Goal: Task Accomplishment & Management: Use online tool/utility

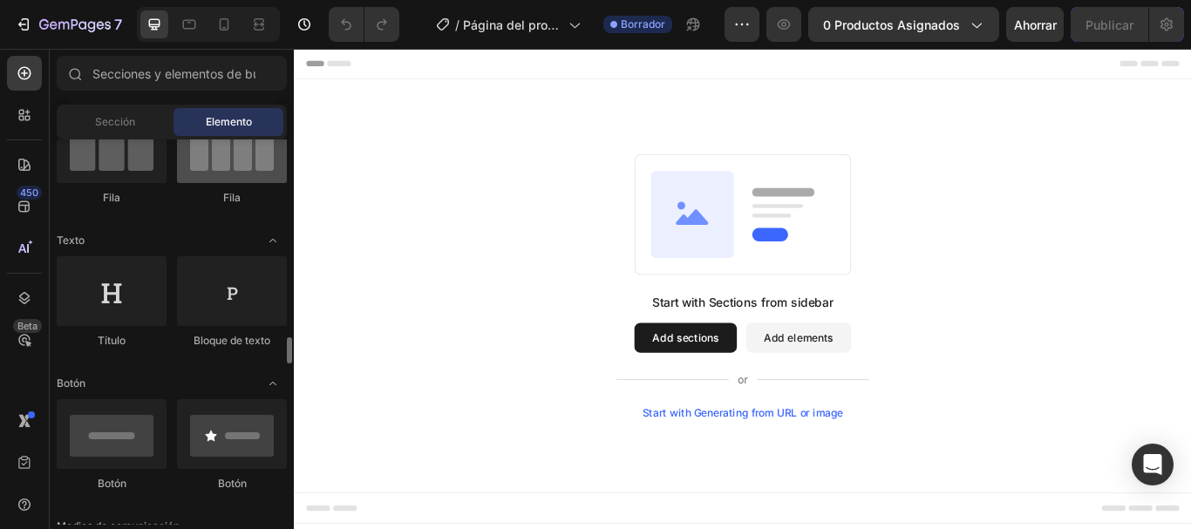
scroll to position [349, 0]
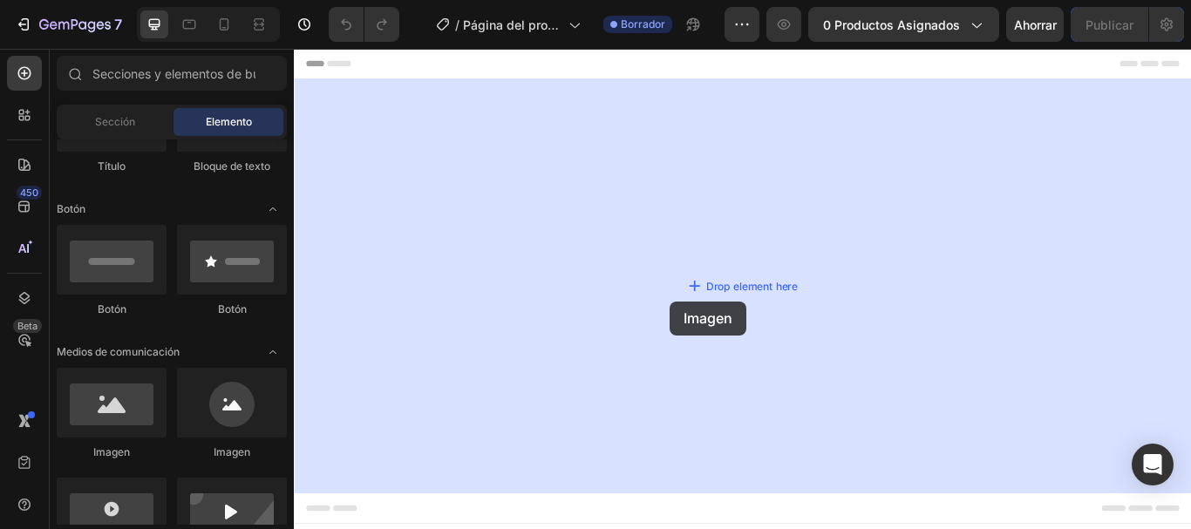
drag, startPoint x: 393, startPoint y: 464, endPoint x: 732, endPoint y: 344, distance: 359.9
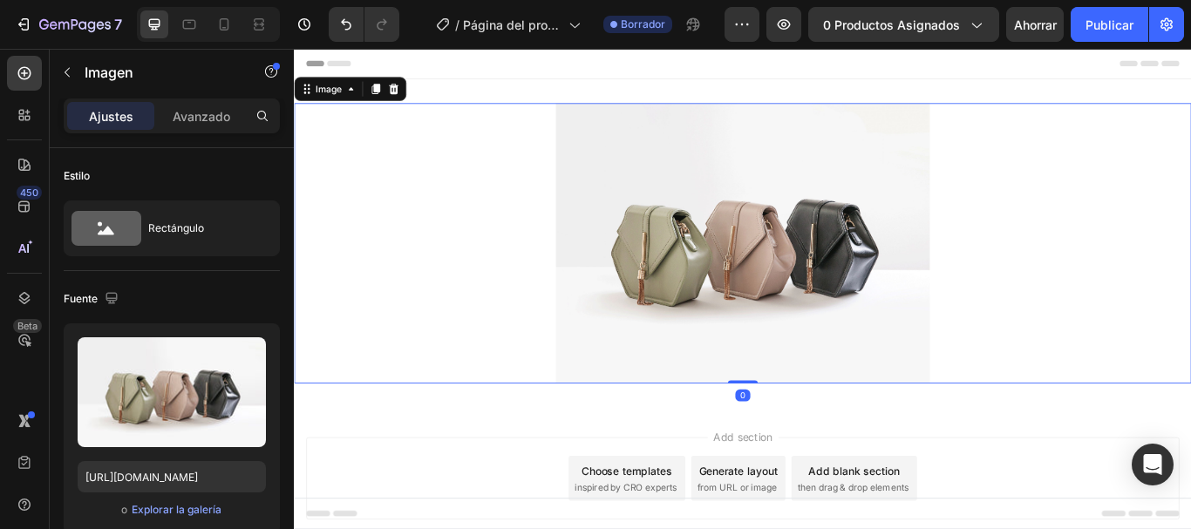
click at [776, 286] on img at bounding box center [817, 275] width 436 height 327
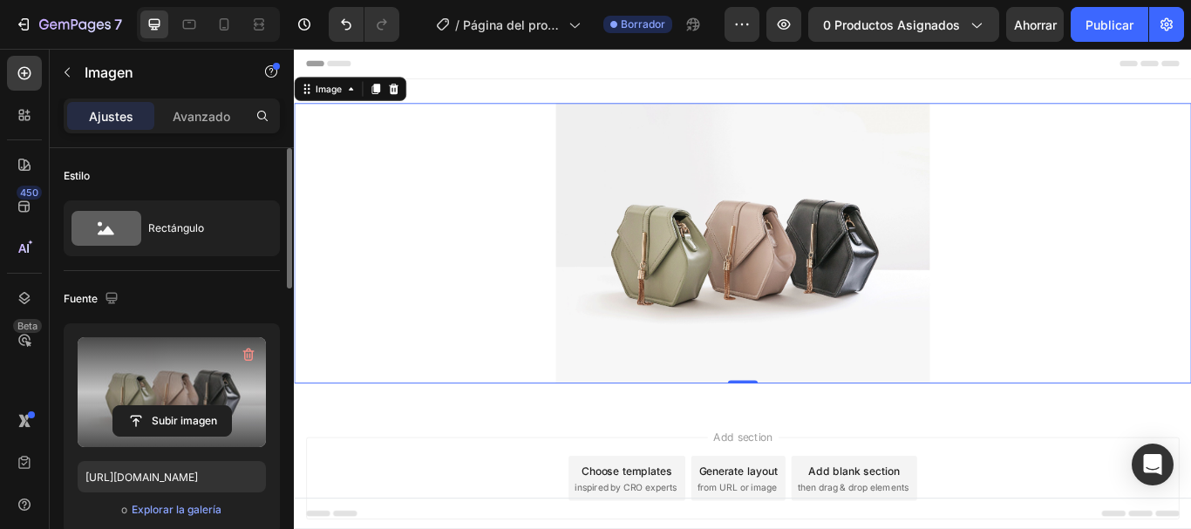
click at [165, 385] on label at bounding box center [172, 392] width 188 height 110
click at [165, 406] on input "file" at bounding box center [172, 421] width 118 height 30
click at [250, 352] on icon "button" at bounding box center [248, 354] width 17 height 17
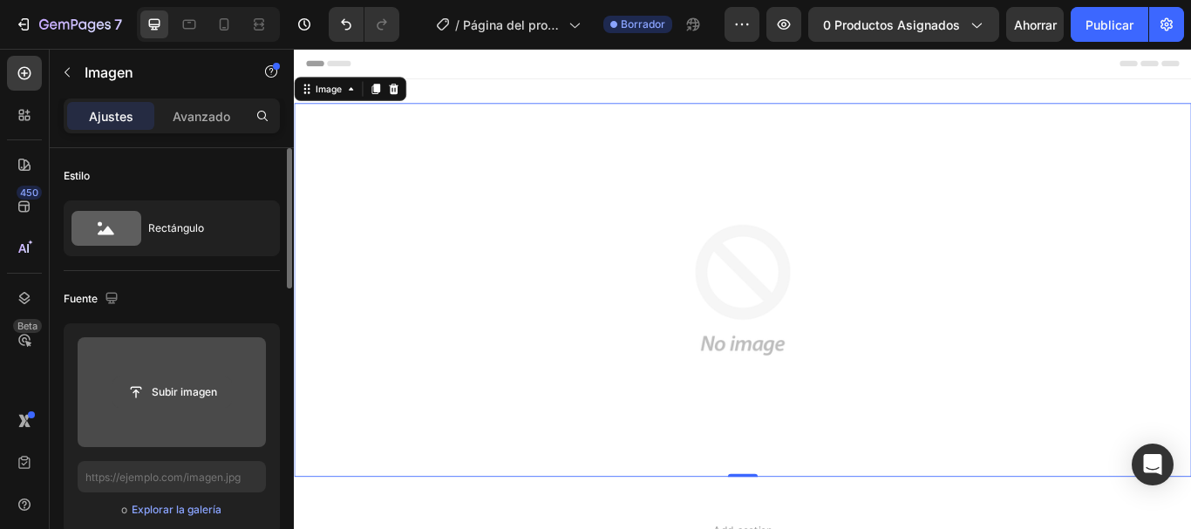
click at [159, 390] on input "file" at bounding box center [172, 393] width 118 height 30
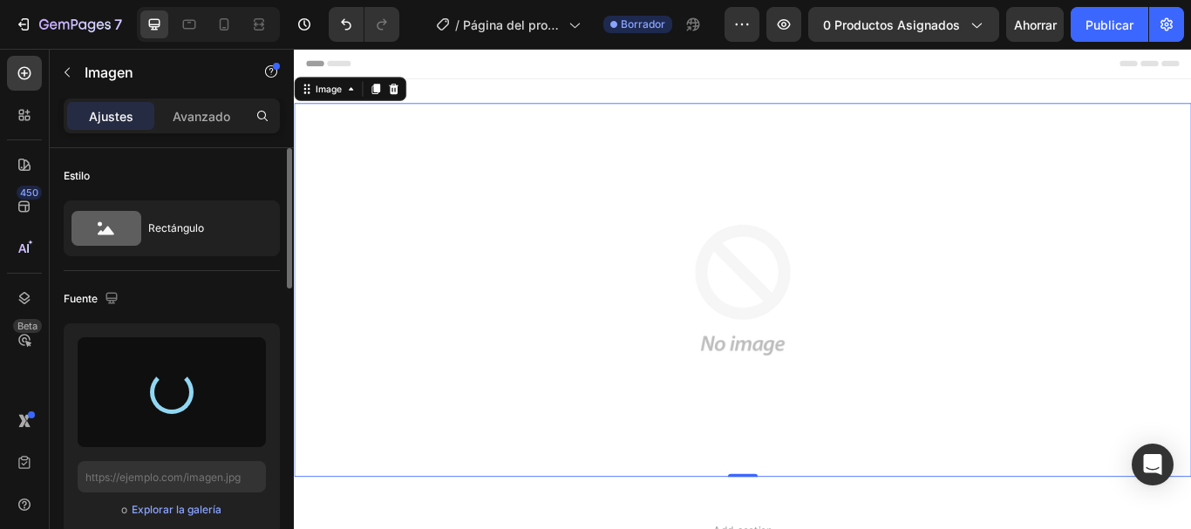
type input "[URL][DOMAIN_NAME]"
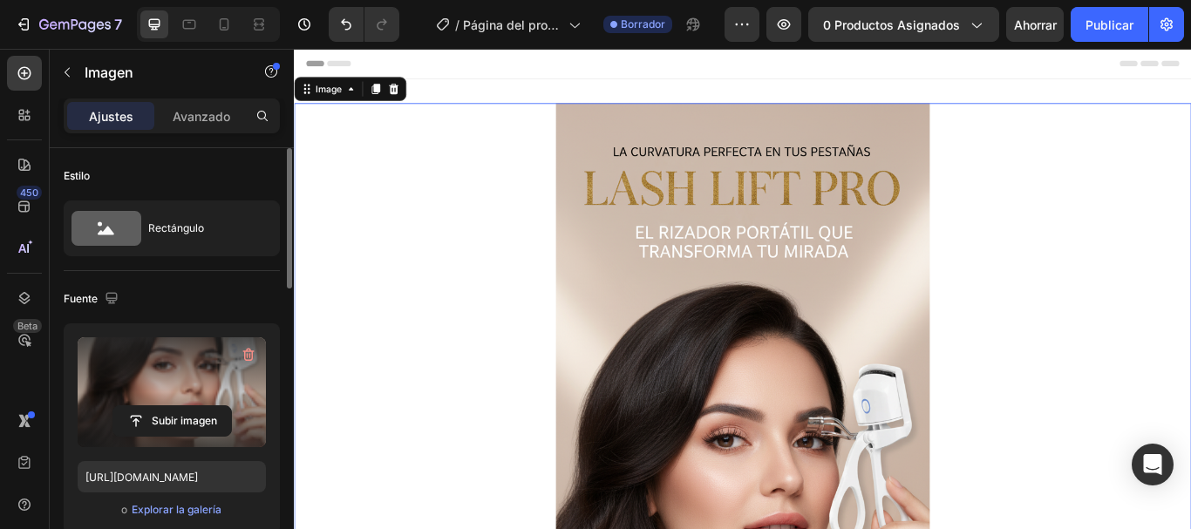
click at [977, 24] on icon "button" at bounding box center [975, 24] width 17 height 17
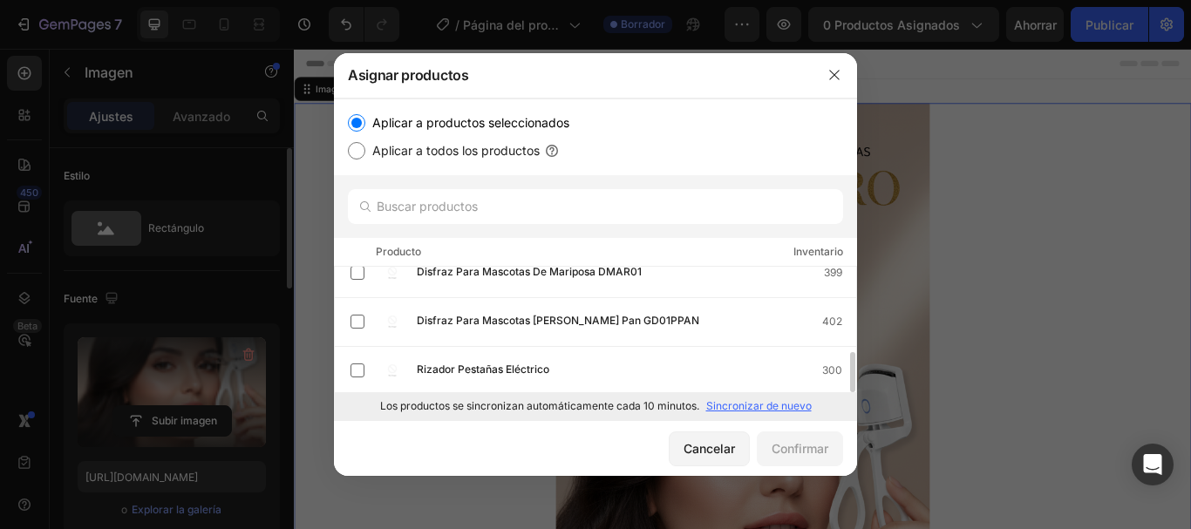
scroll to position [264, 0]
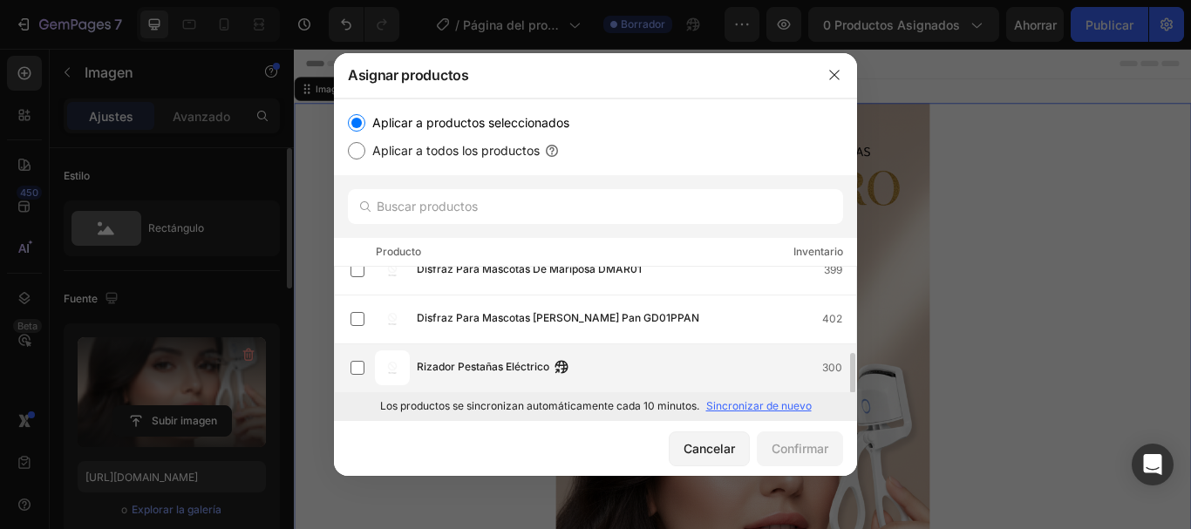
click at [513, 362] on font "Rizador Pestañas Eléctrico" at bounding box center [483, 366] width 133 height 13
click at [791, 445] on font "Confirmar" at bounding box center [800, 448] width 57 height 15
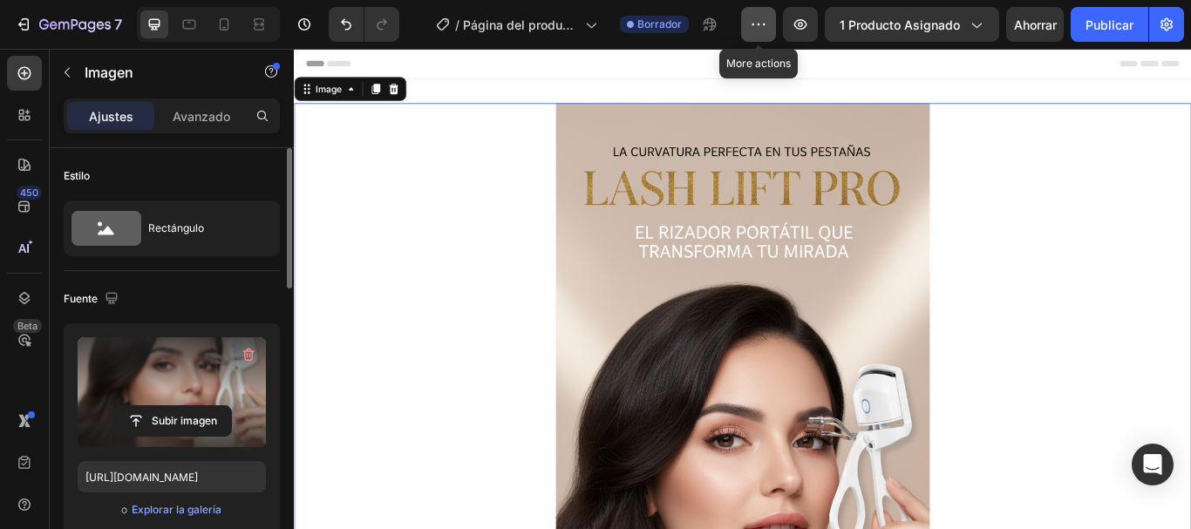
click at [755, 31] on icon "button" at bounding box center [758, 24] width 17 height 17
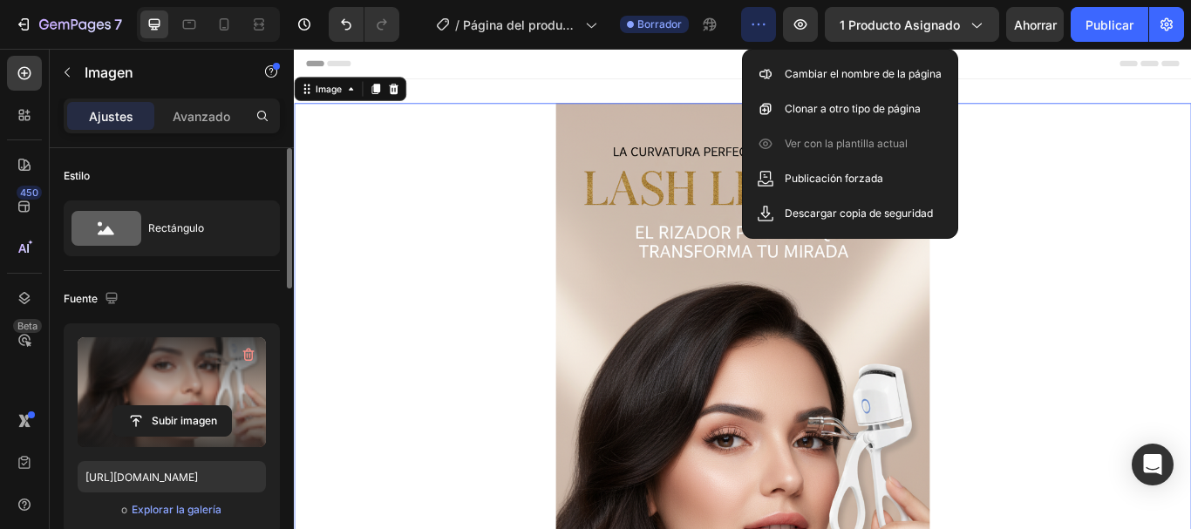
click at [756, 31] on icon "button" at bounding box center [758, 24] width 17 height 17
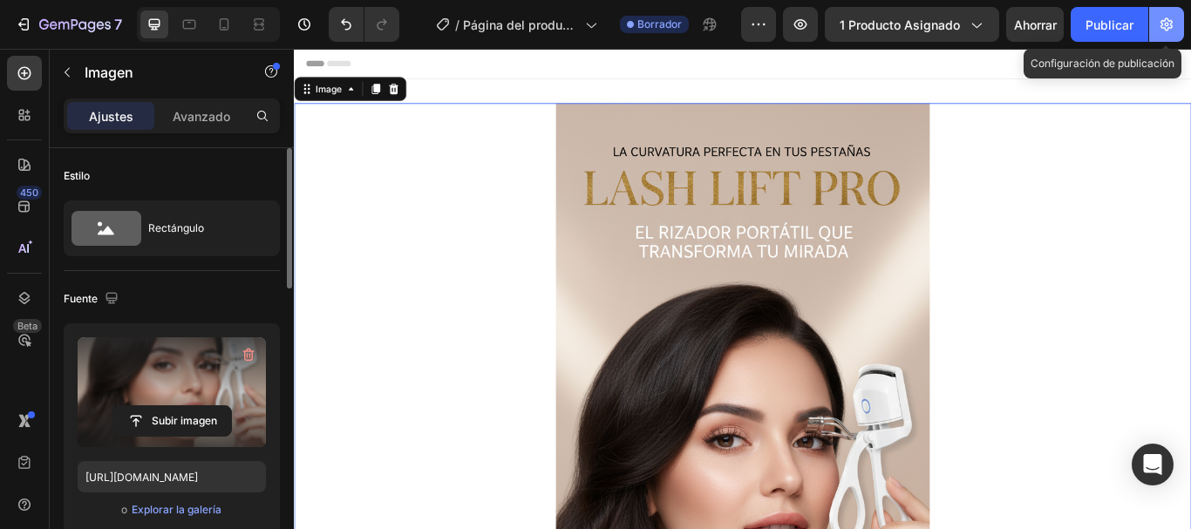
click at [1171, 31] on icon "button" at bounding box center [1166, 24] width 17 height 17
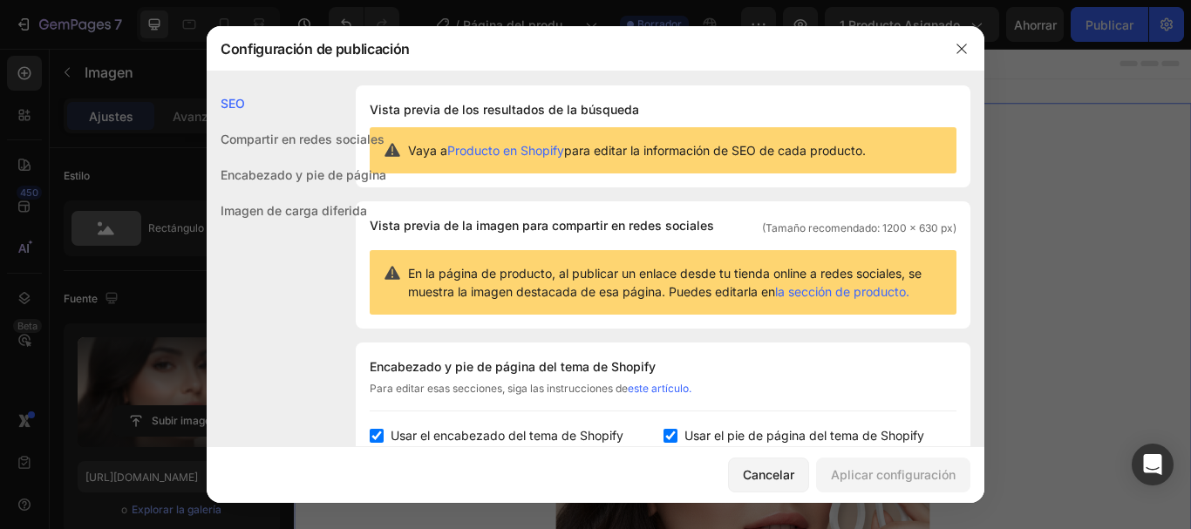
click at [1084, 194] on div at bounding box center [595, 264] width 1191 height 529
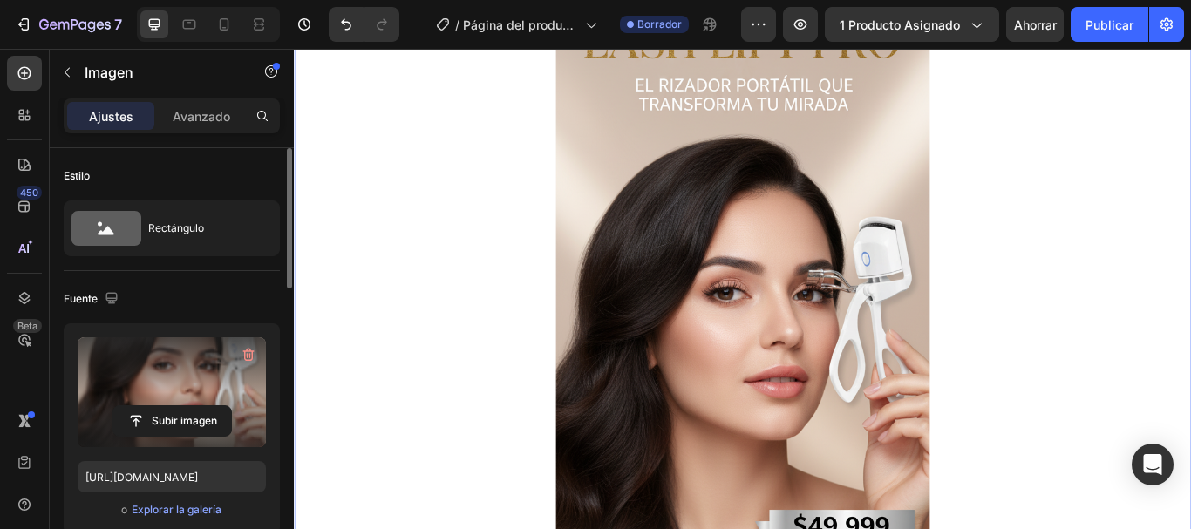
scroll to position [262, 0]
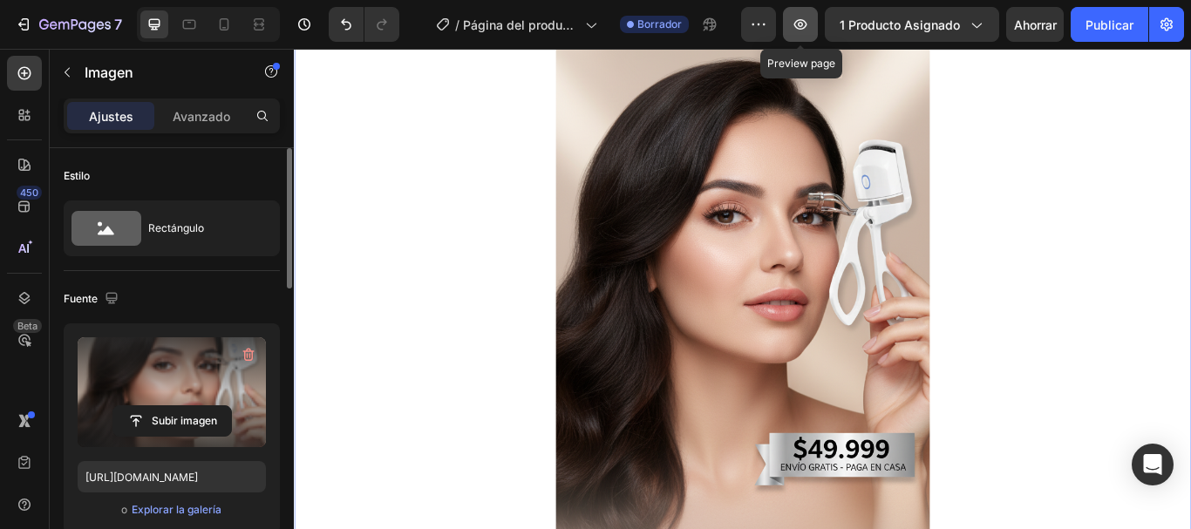
click at [806, 15] on button "button" at bounding box center [800, 24] width 35 height 35
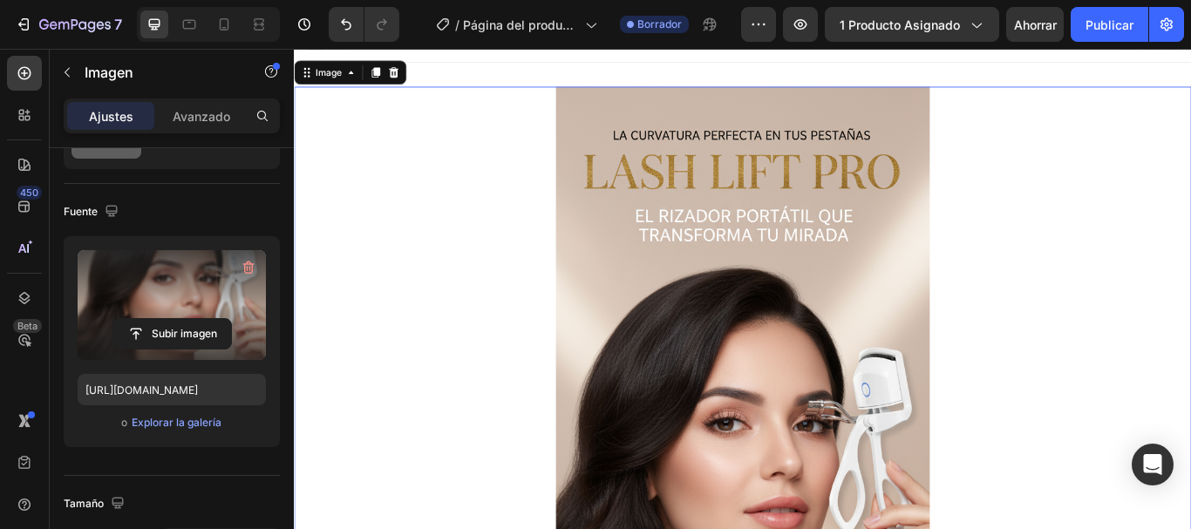
scroll to position [0, 0]
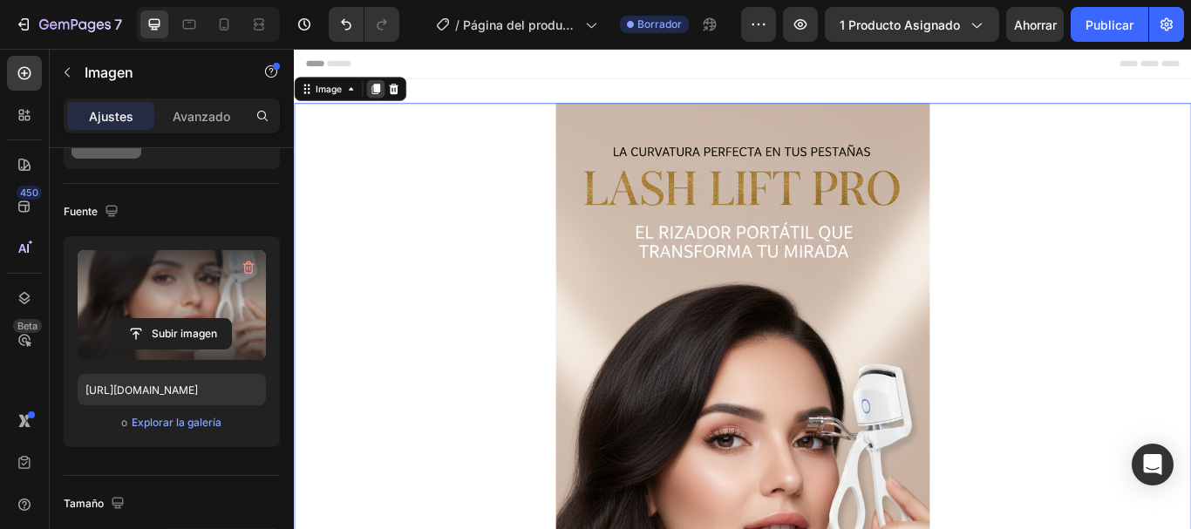
click at [386, 94] on icon at bounding box center [389, 96] width 14 height 14
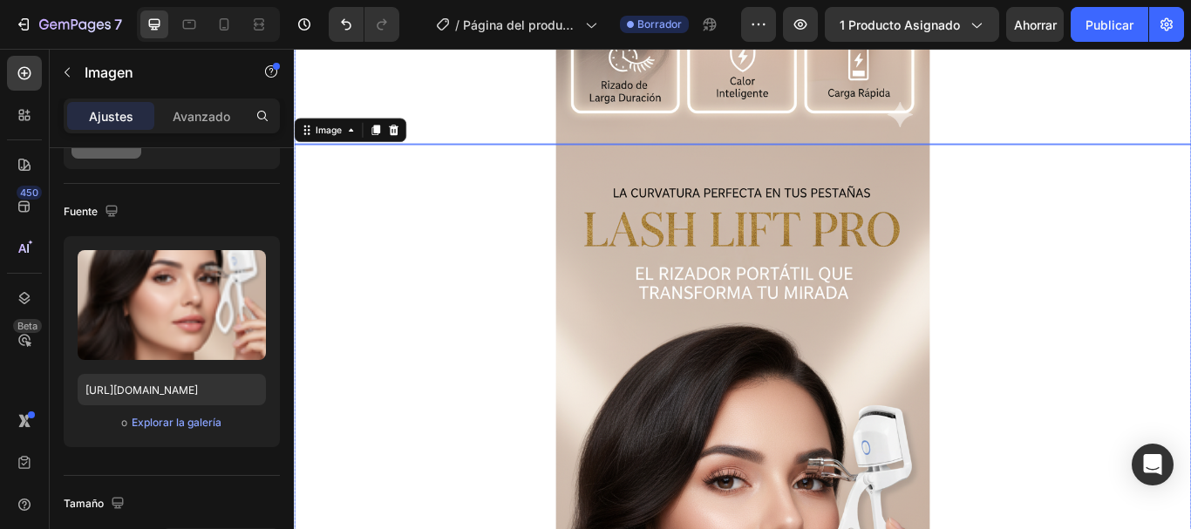
scroll to position [868, 0]
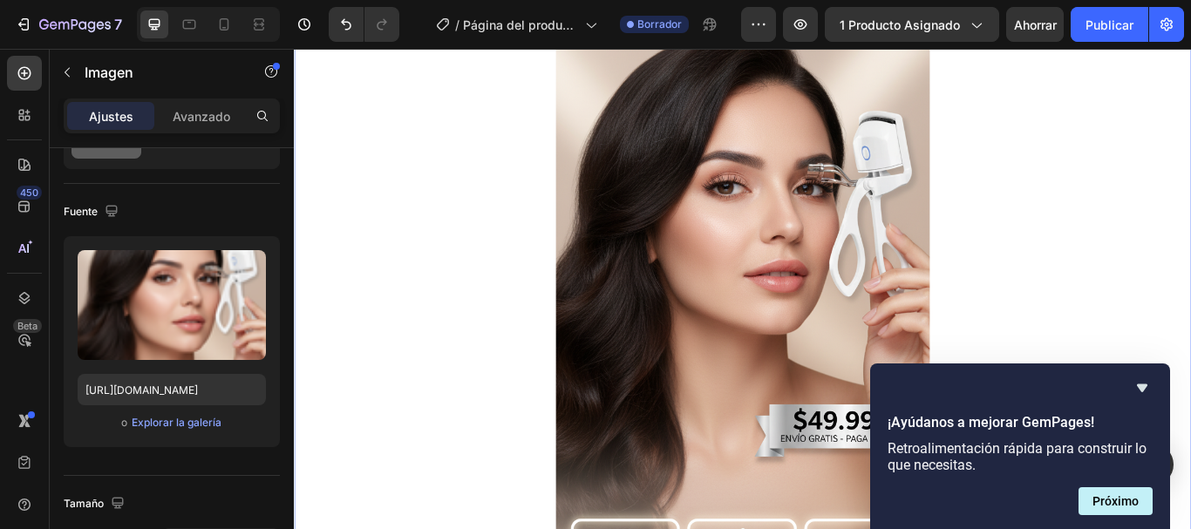
scroll to position [1216, 0]
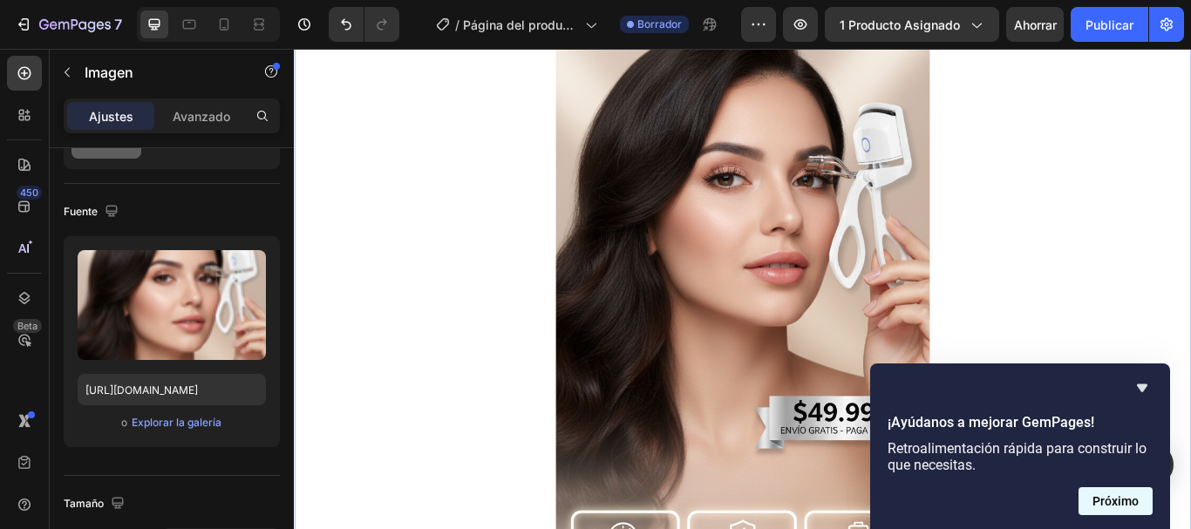
click at [1124, 499] on font "Próximo" at bounding box center [1116, 501] width 46 height 14
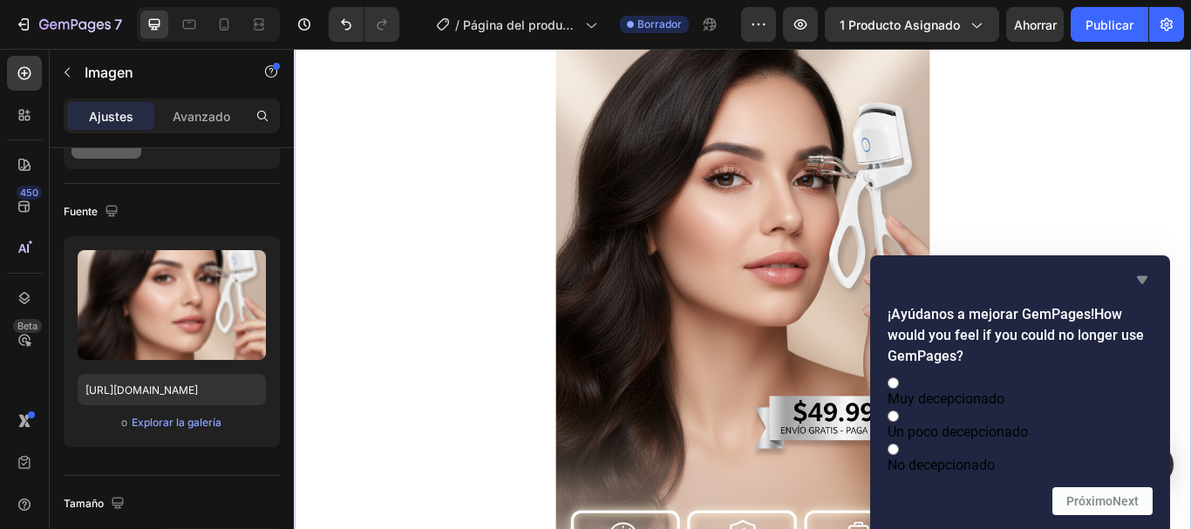
click at [1137, 269] on icon "Ocultar encuesta" at bounding box center [1142, 279] width 21 height 21
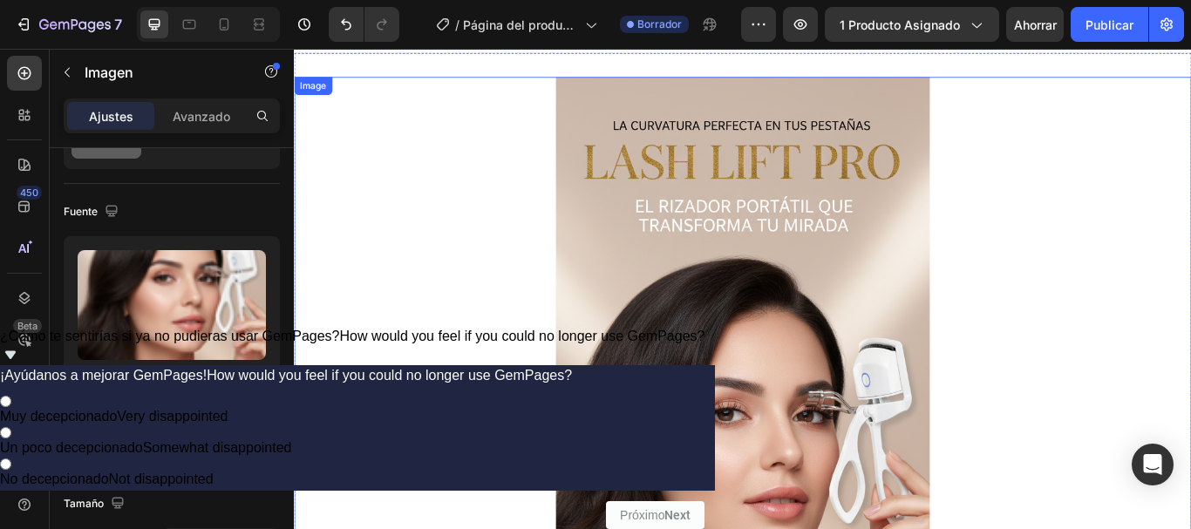
scroll to position [0, 0]
